Goal: Use online tool/utility: Utilize a website feature to perform a specific function

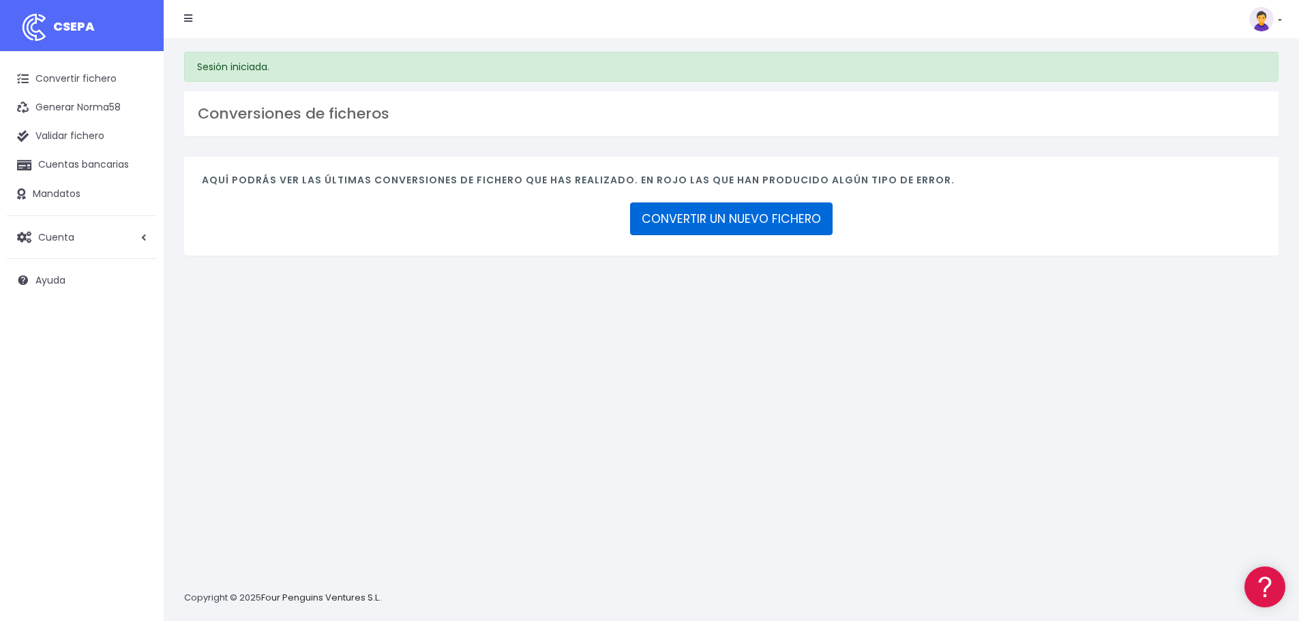
click at [664, 214] on link "CONVERTIR UN NUEVO FICHERO" at bounding box center [731, 219] width 203 height 33
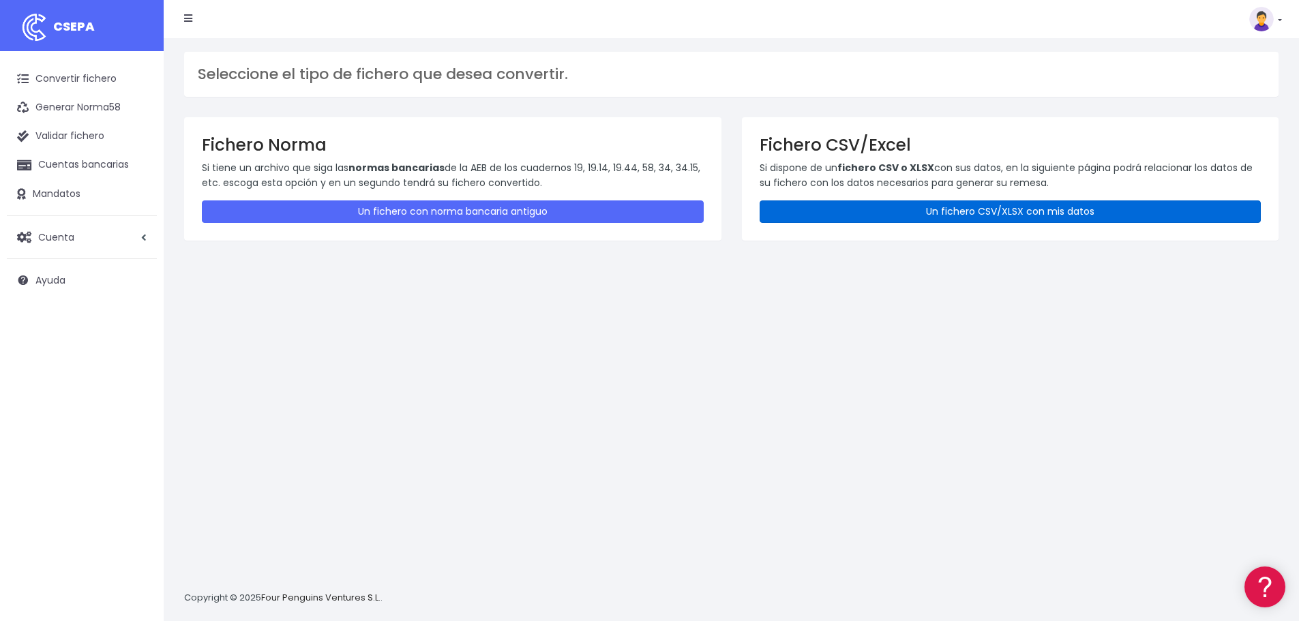
click at [1022, 218] on link "Un fichero CSV/XLSX con mis datos" at bounding box center [1011, 212] width 502 height 23
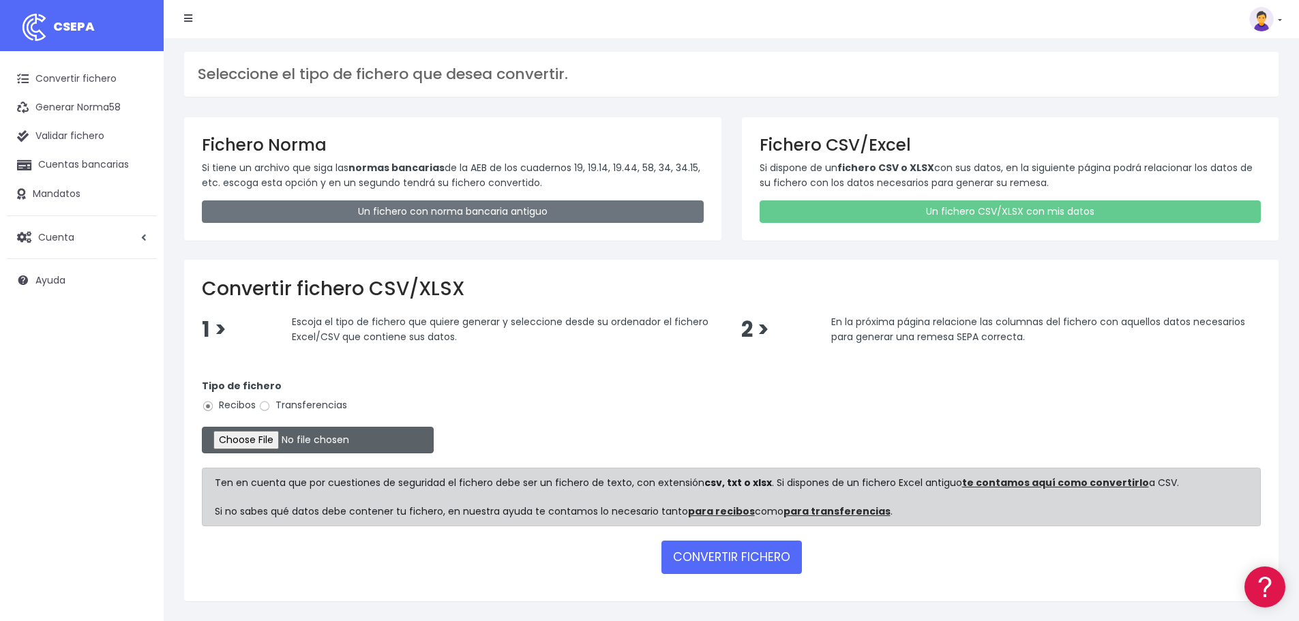
click at [313, 440] on input "file" at bounding box center [318, 440] width 232 height 27
type input "C:\fakepath\REMESA FACTURES CLIENTS VENCIMENT 10.10.2025 - VM.xlsx"
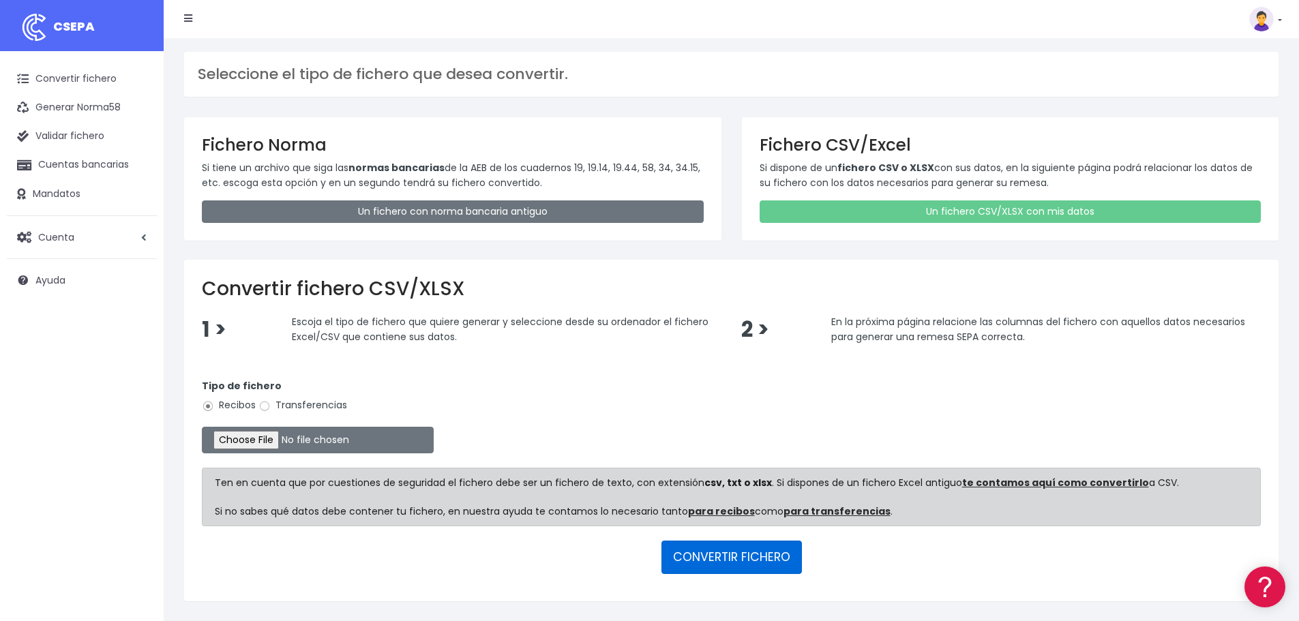
click at [740, 559] on button "CONVERTIR FICHERO" at bounding box center [732, 557] width 140 height 33
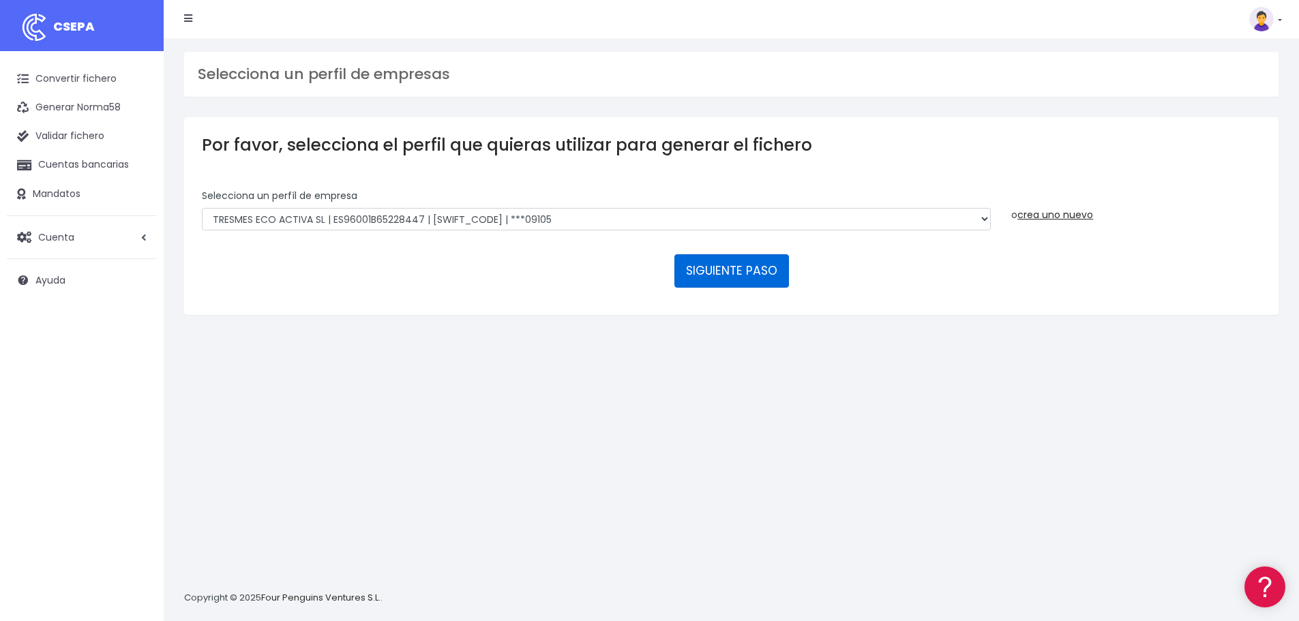
click at [735, 271] on button "SIGUIENTE PASO" at bounding box center [732, 270] width 115 height 33
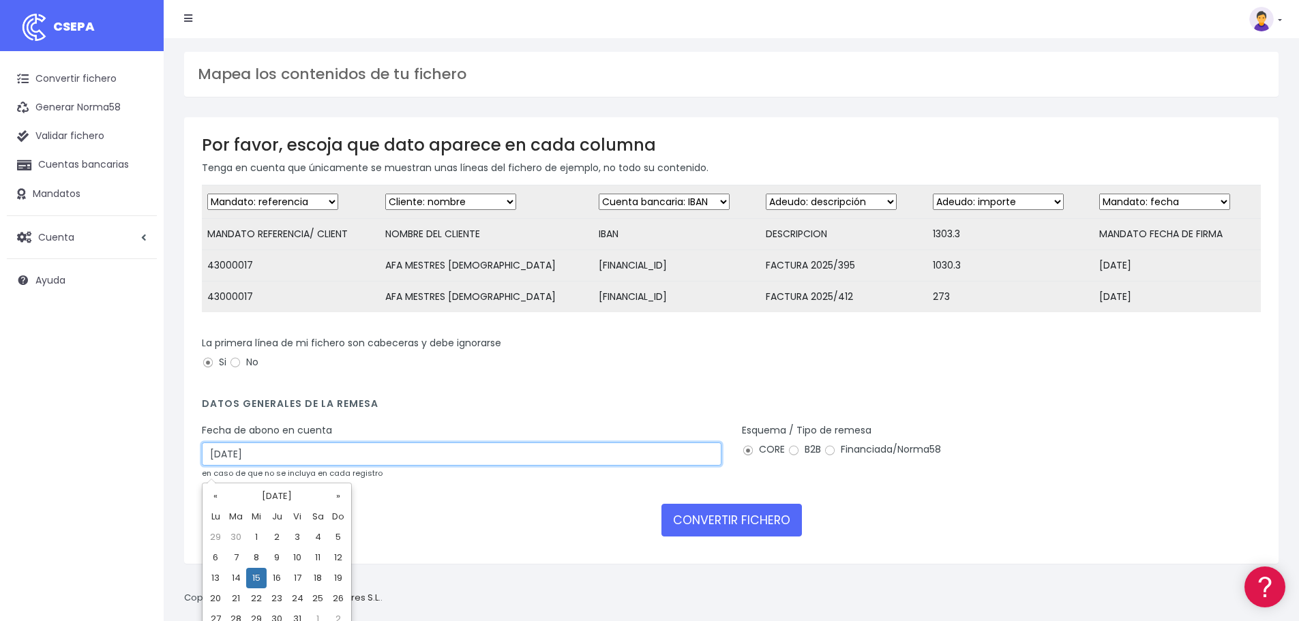
click at [286, 466] on input "[DATE]" at bounding box center [462, 454] width 520 height 23
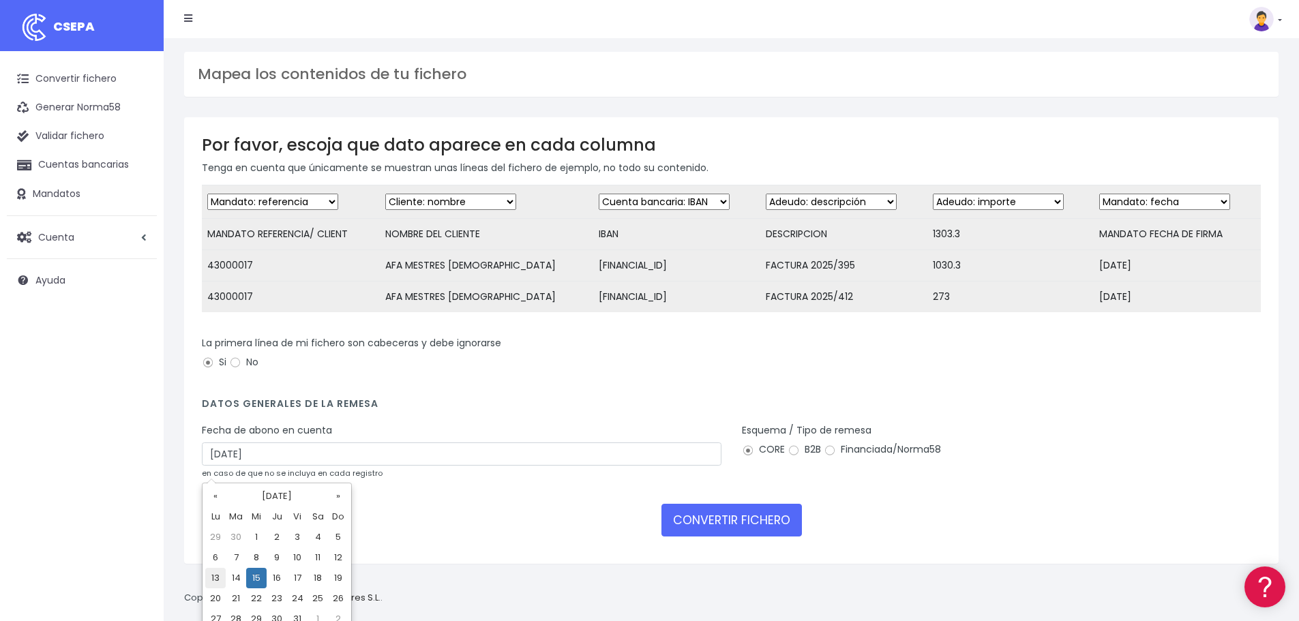
click at [215, 576] on td "13" at bounding box center [215, 578] width 20 height 20
type input "13/10/2025"
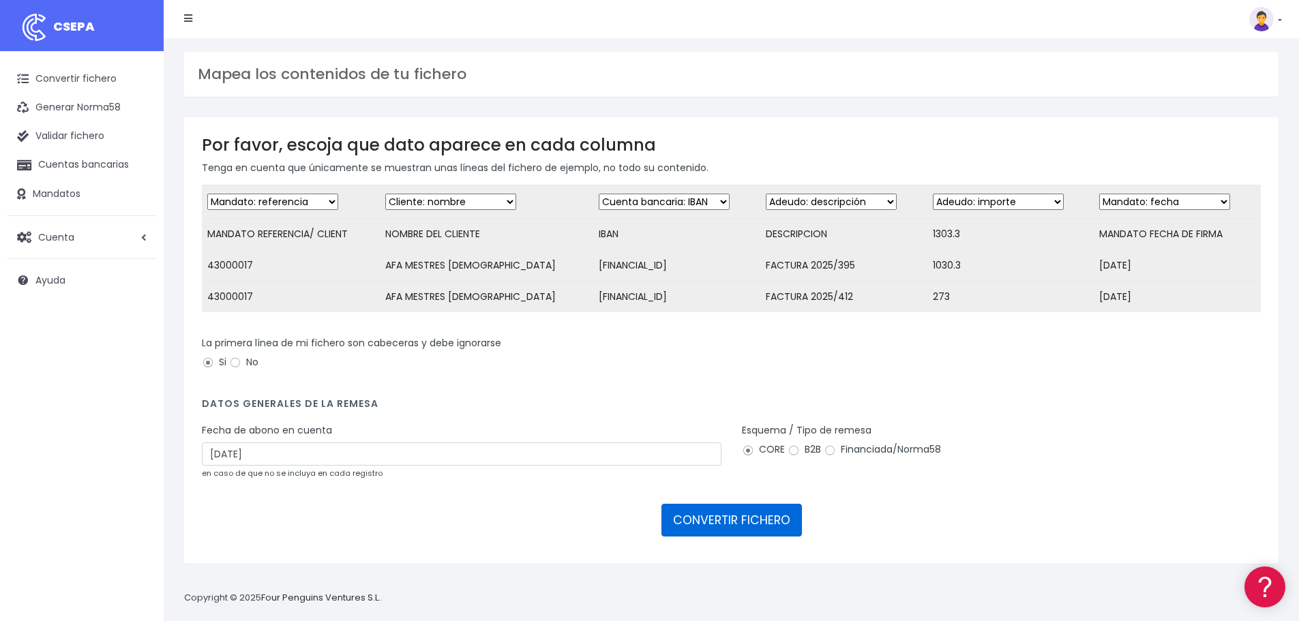
click at [726, 532] on button "CONVERTIR FICHERO" at bounding box center [732, 520] width 140 height 33
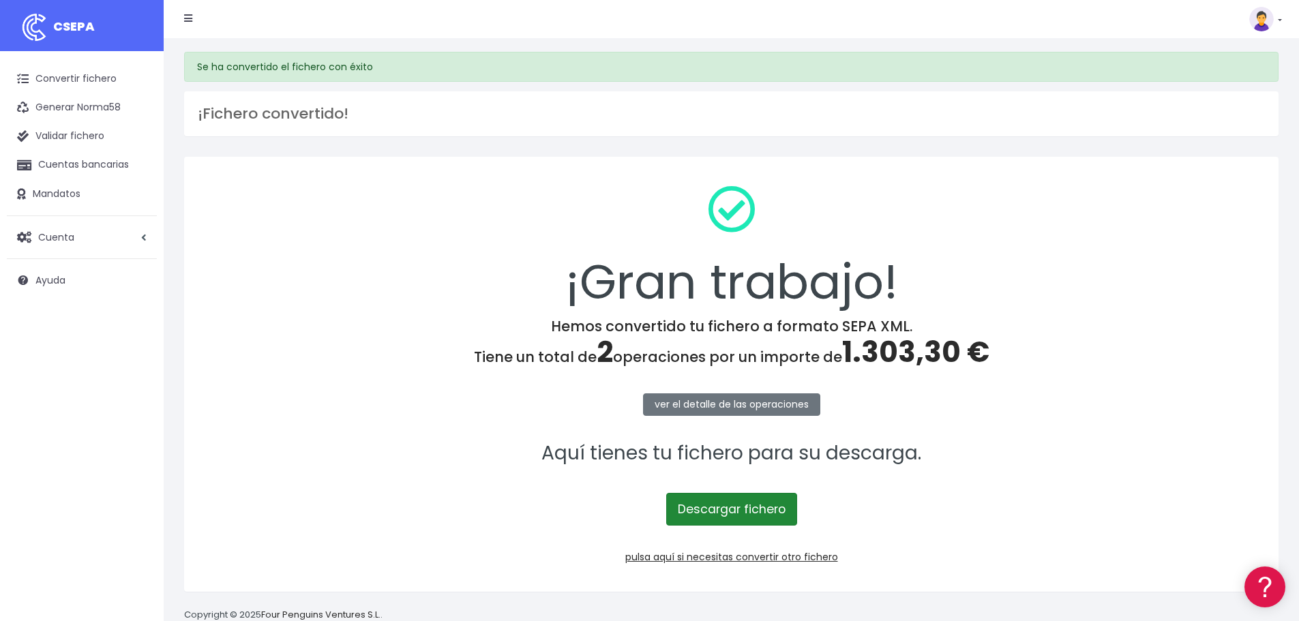
click at [735, 500] on link "Descargar fichero" at bounding box center [731, 509] width 131 height 33
